Goal: Information Seeking & Learning: Understand process/instructions

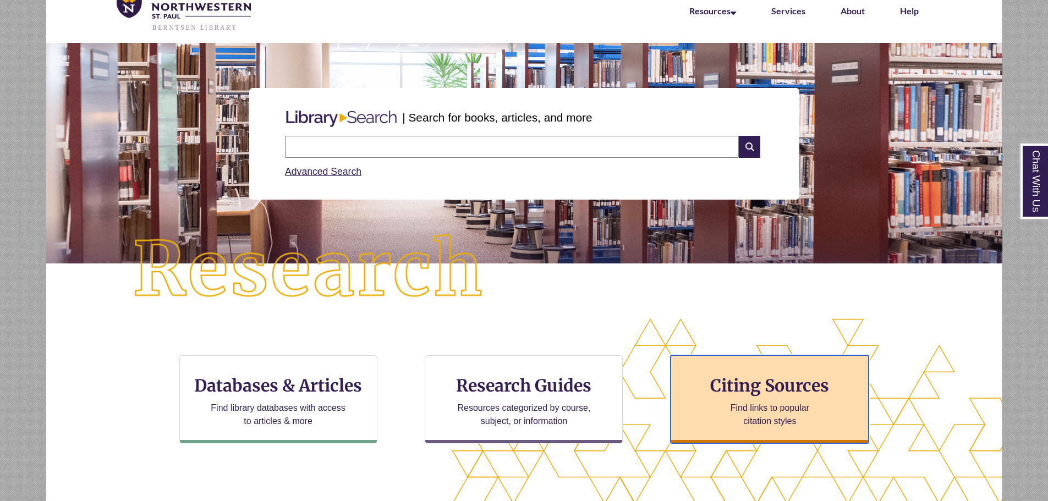
click at [760, 381] on h3 "Citing Sources" at bounding box center [770, 385] width 134 height 21
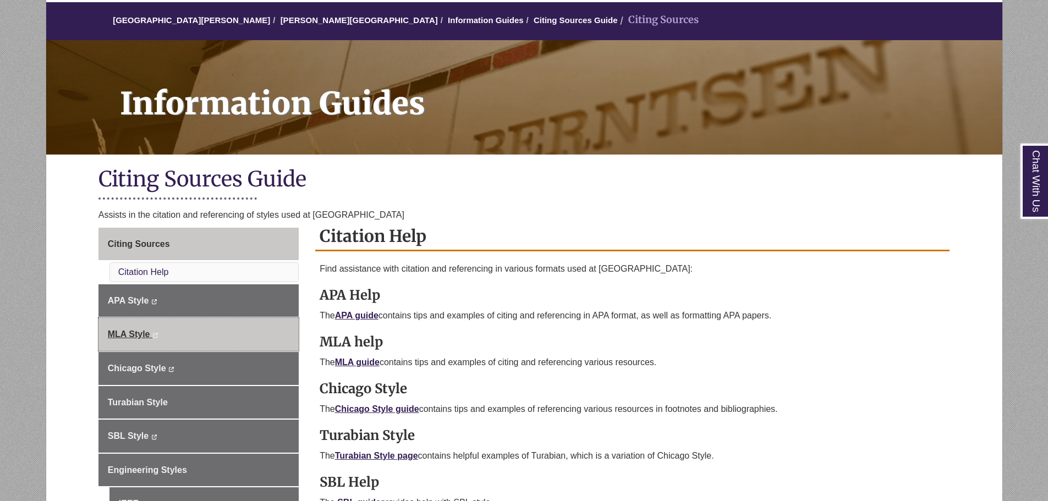
scroll to position [110, 0]
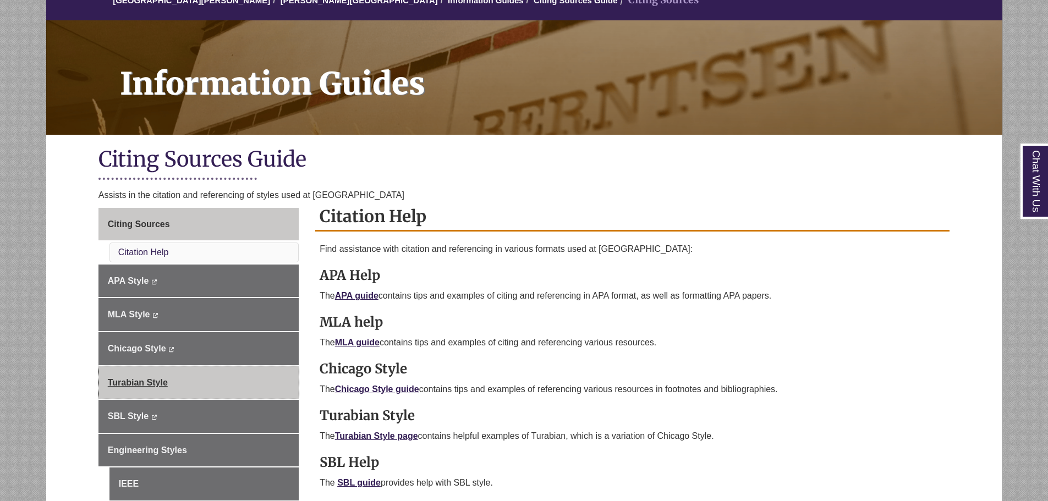
click at [183, 390] on link "Turabian Style" at bounding box center [198, 382] width 200 height 33
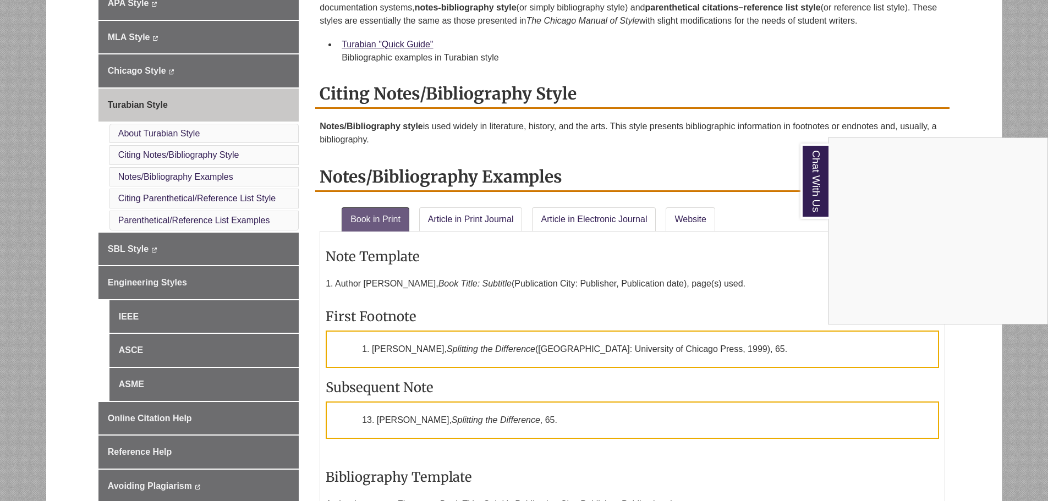
scroll to position [330, 0]
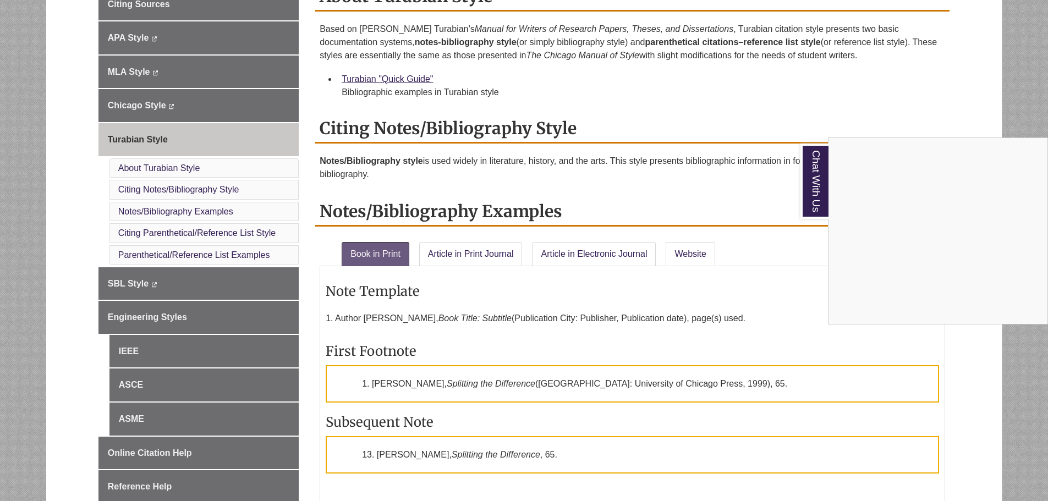
click at [189, 188] on div "Chat With Us" at bounding box center [524, 250] width 1048 height 501
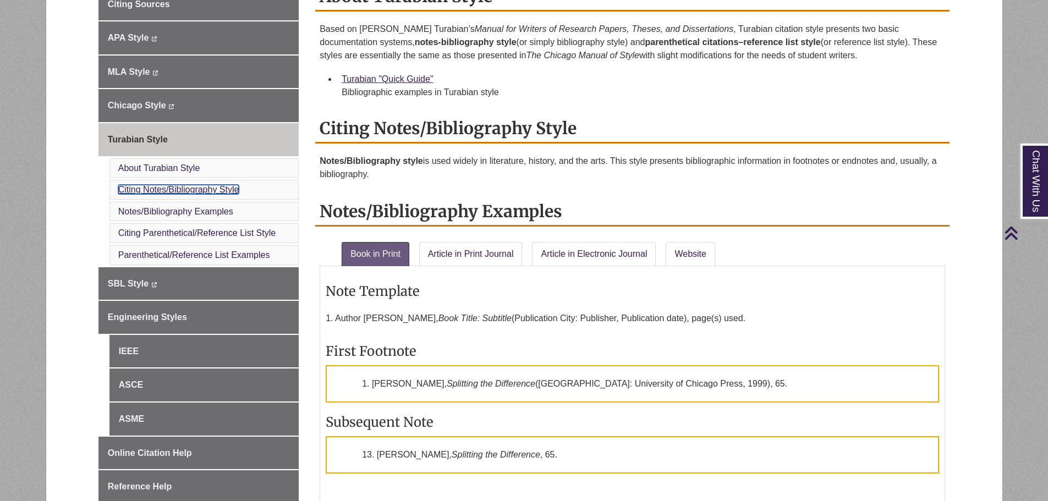
click at [189, 188] on link "Citing Notes/Bibliography Style" at bounding box center [178, 189] width 121 height 9
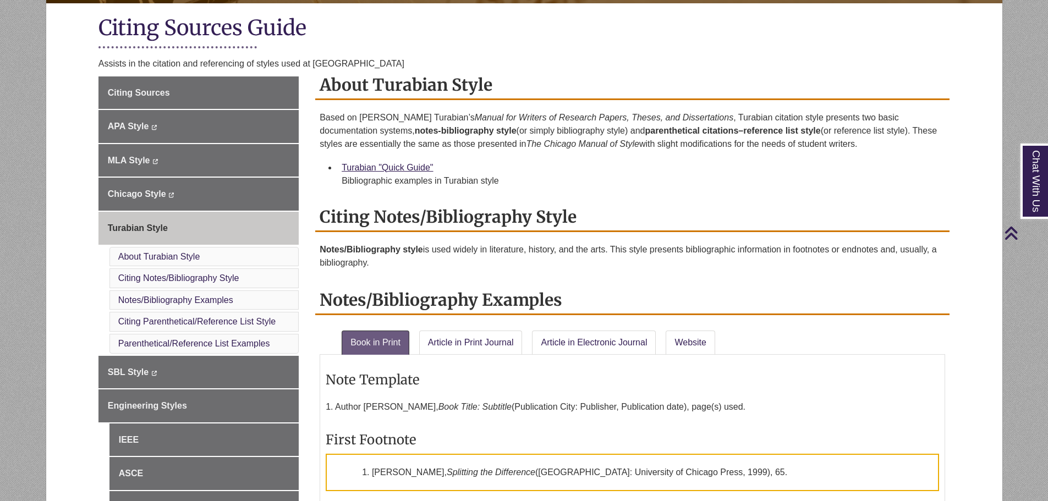
scroll to position [224, 0]
